Goal: Information Seeking & Learning: Check status

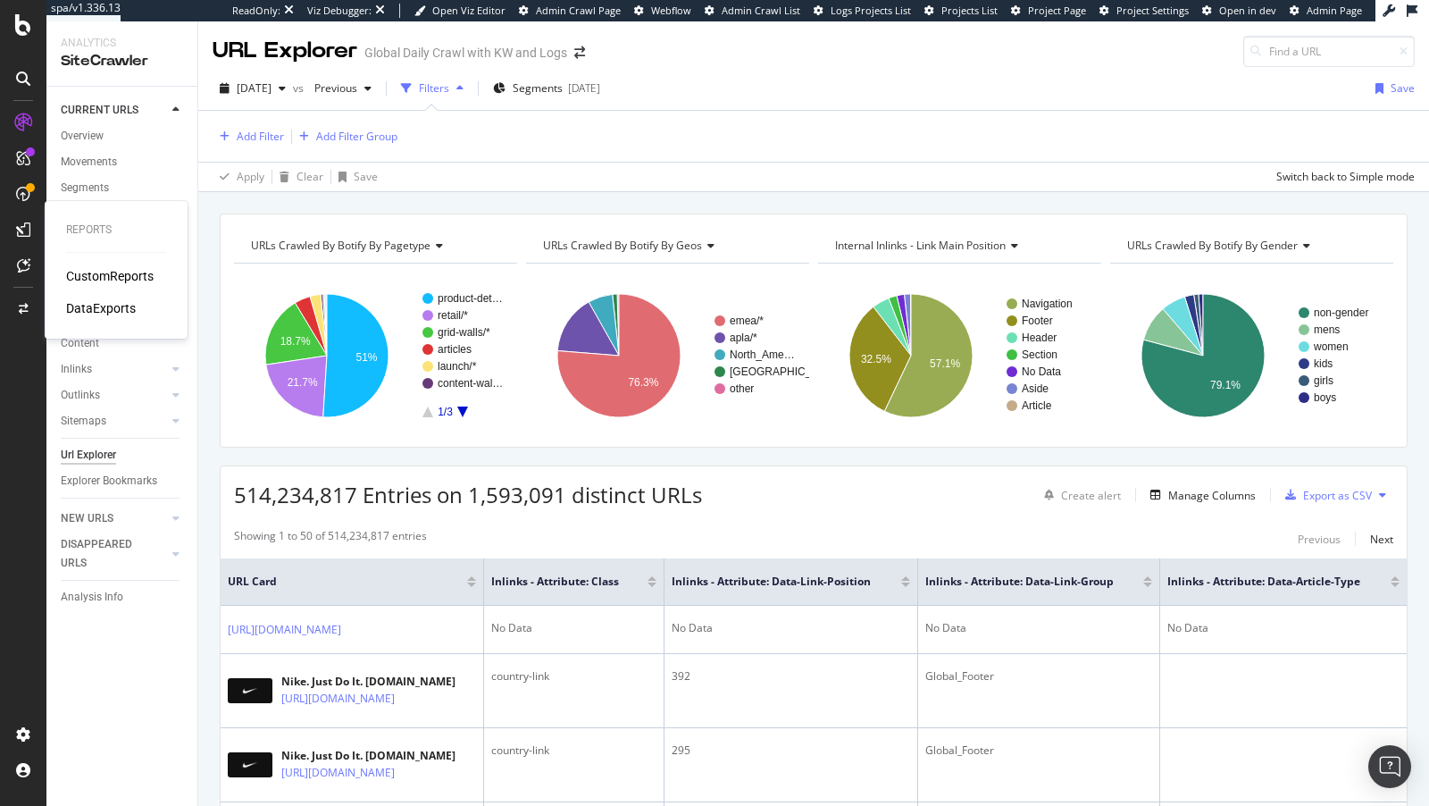
click at [122, 272] on div "CustomReports" at bounding box center [110, 276] width 88 height 18
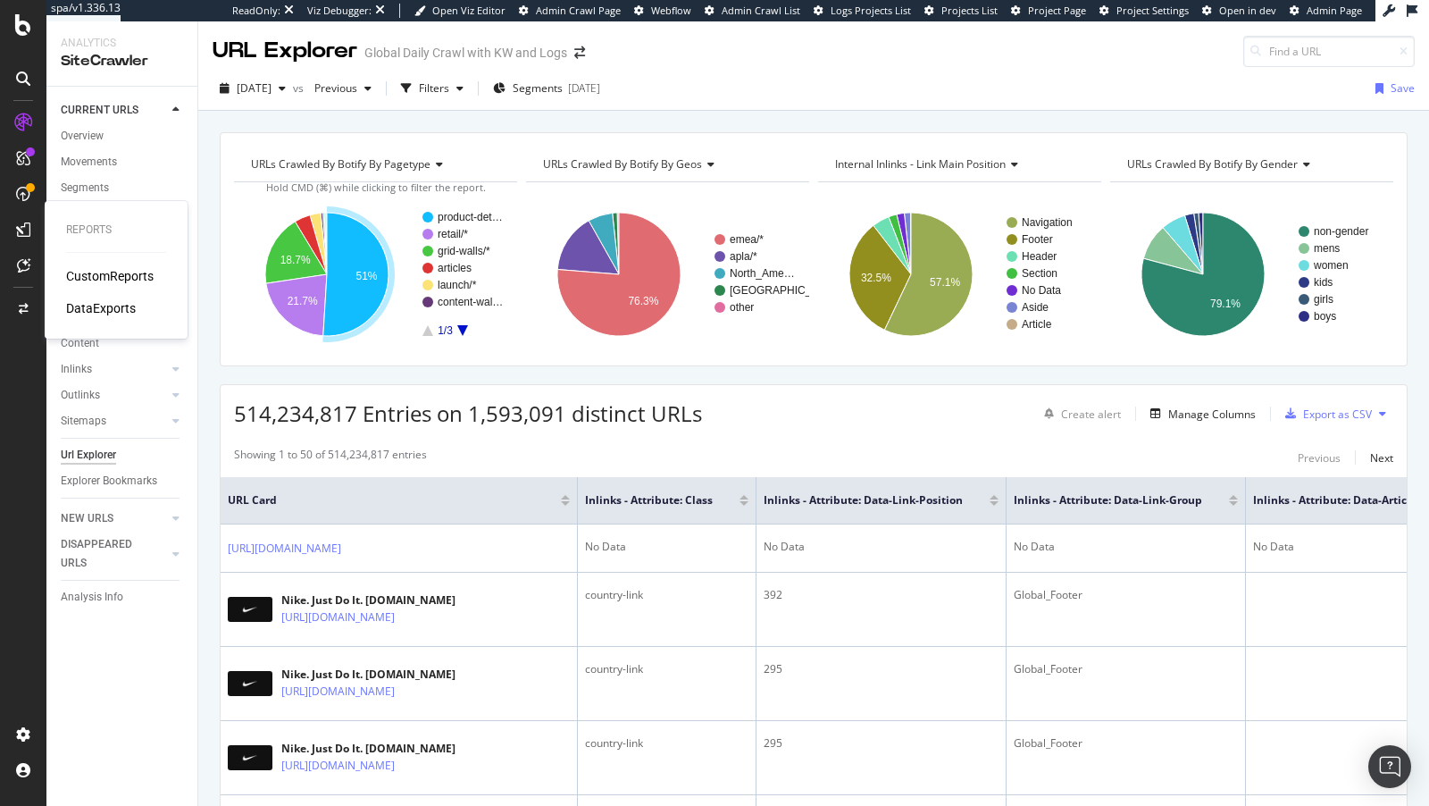
click at [120, 274] on div "CustomReports" at bounding box center [110, 276] width 88 height 18
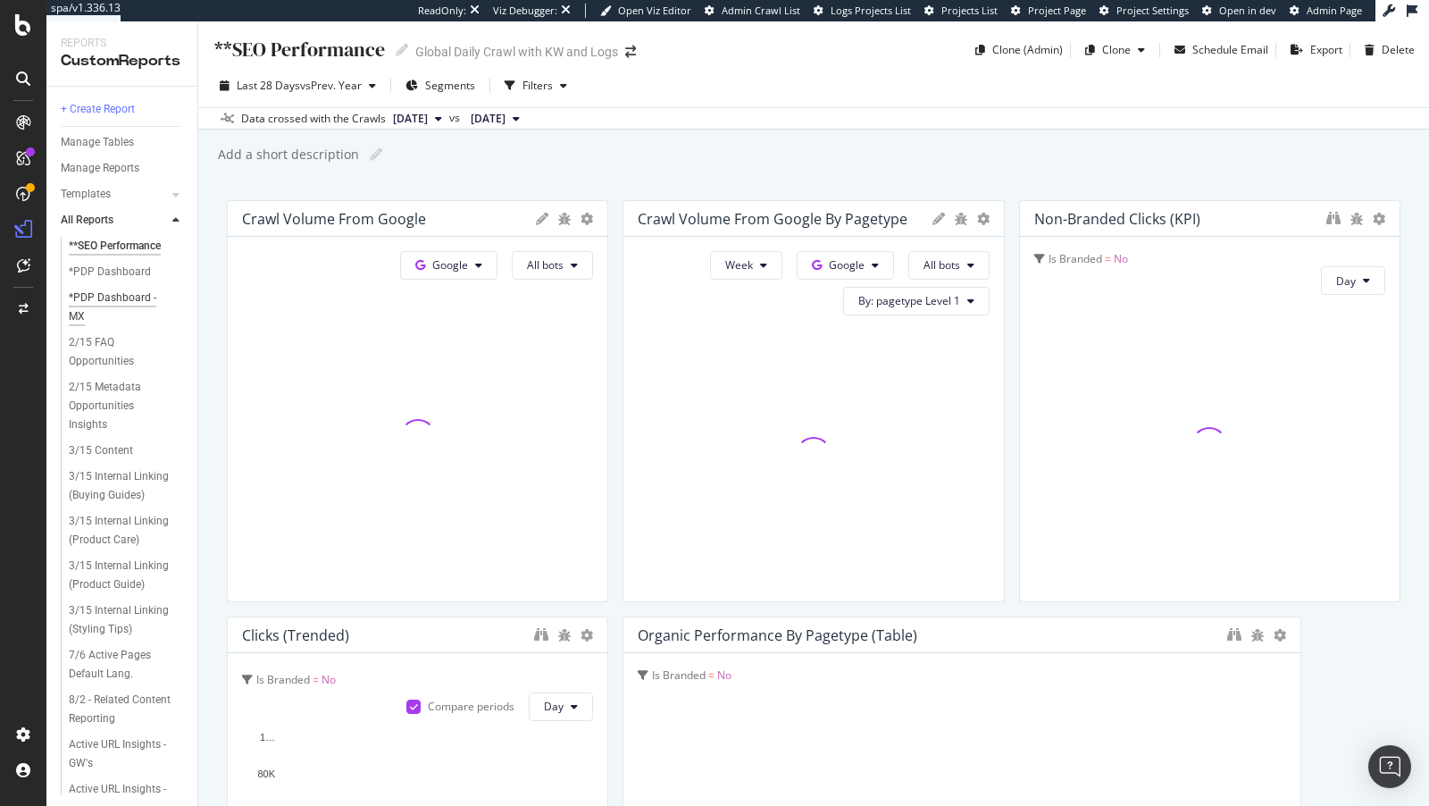
scroll to position [376, 0]
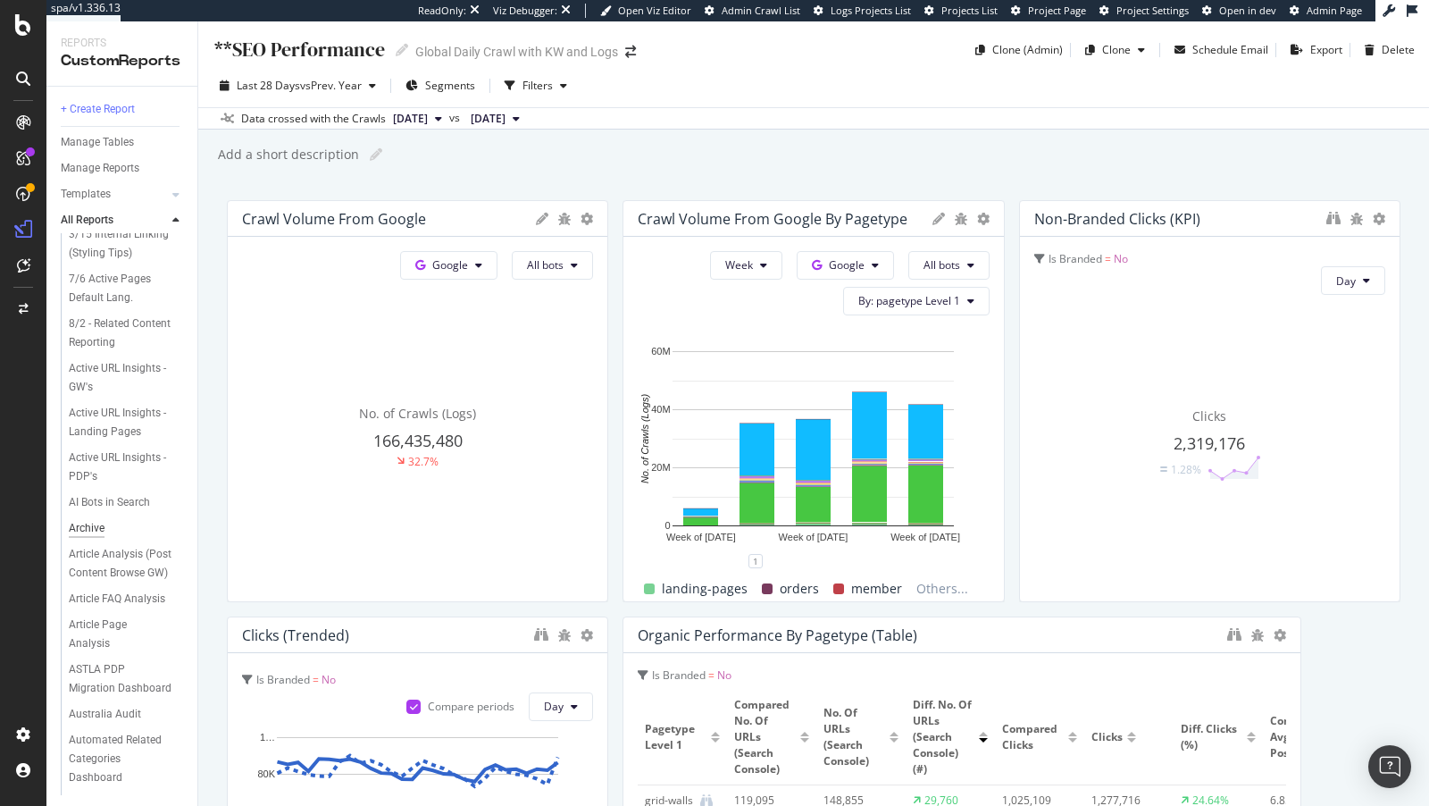
click at [82, 519] on div "Archive" at bounding box center [87, 528] width 36 height 19
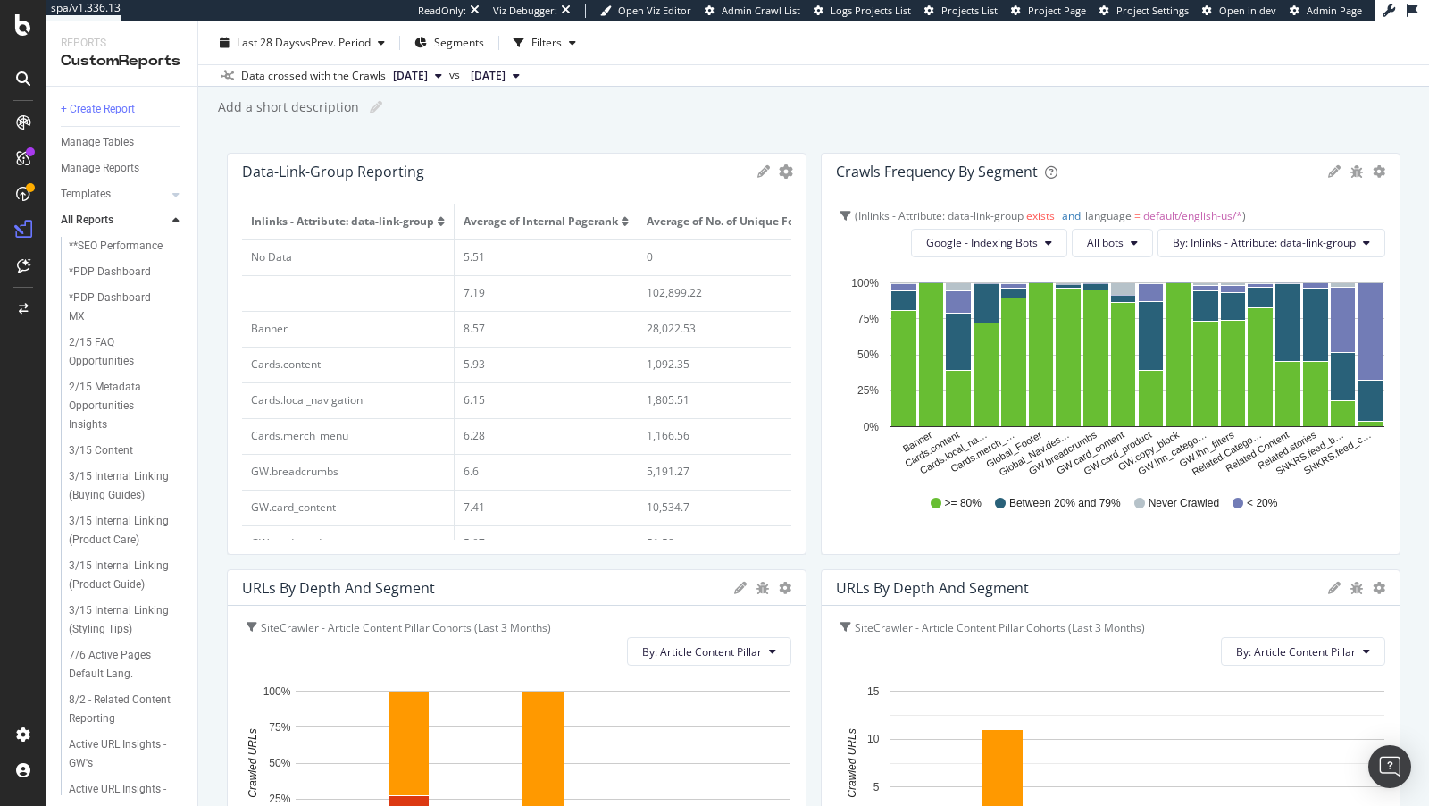
drag, startPoint x: 715, startPoint y: 295, endPoint x: 628, endPoint y: 295, distance: 87.5
click at [628, 295] on tr "7.19 102,899.22 2.91" at bounding box center [619, 293] width 754 height 36
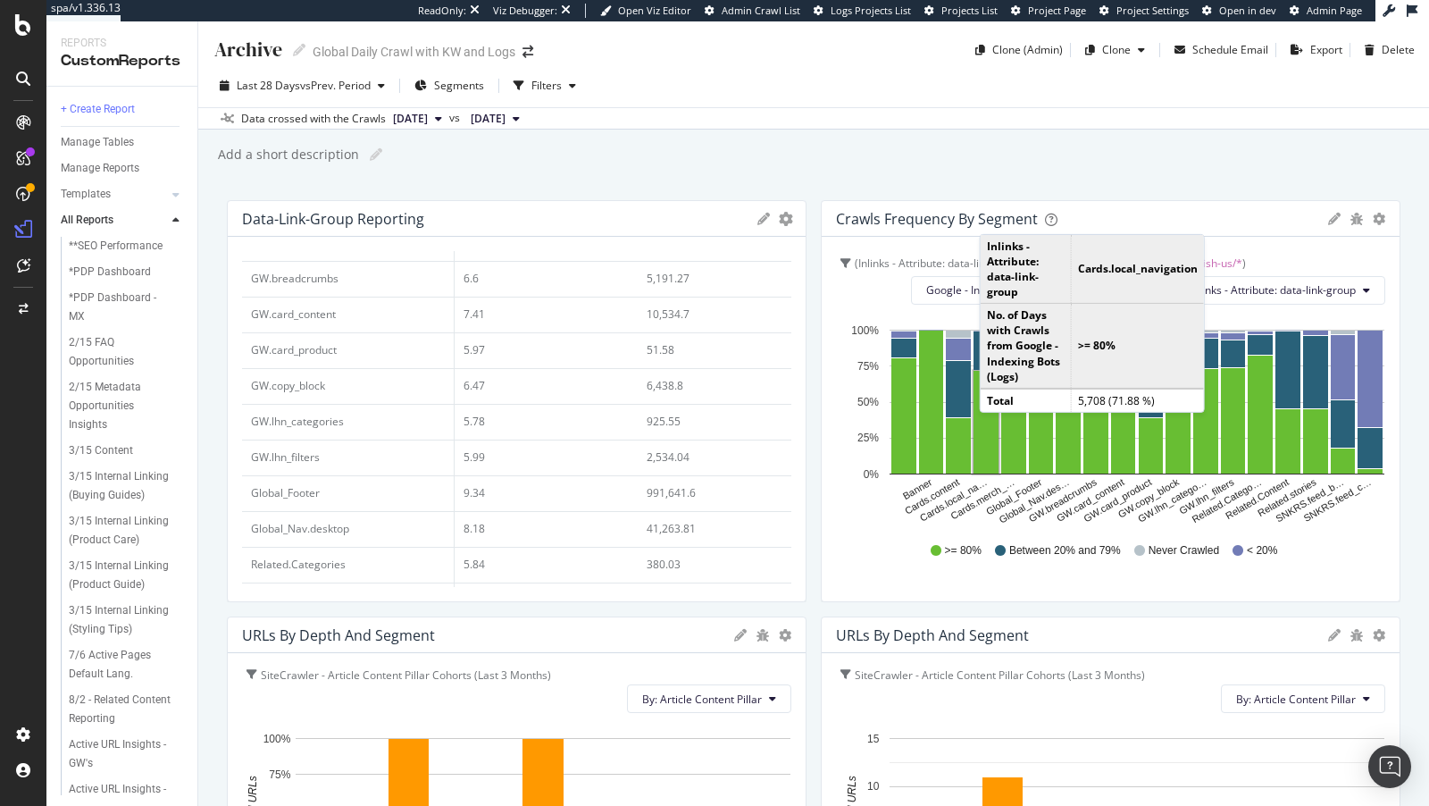
scroll to position [134, 0]
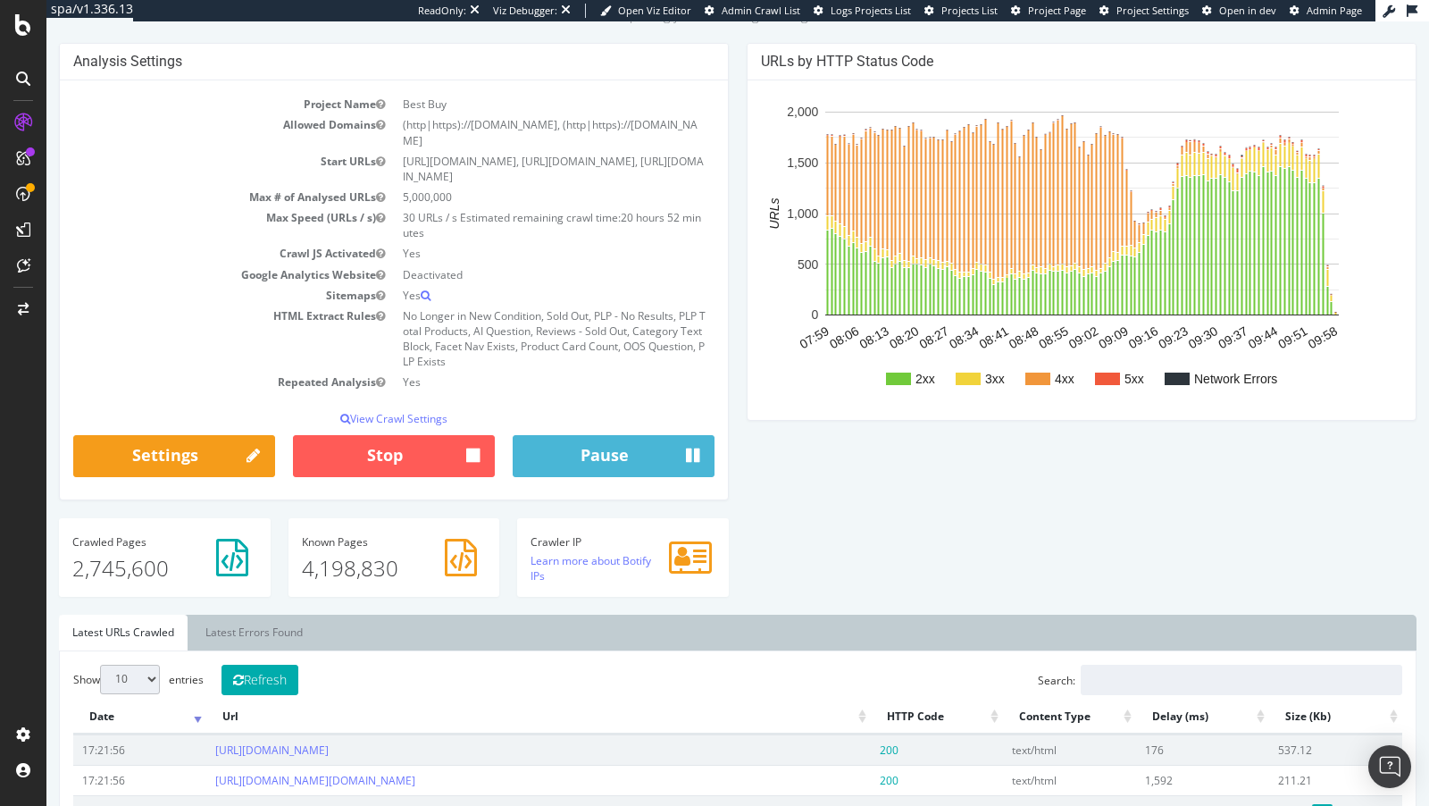
scroll to position [135, 0]
